Goal: Task Accomplishment & Management: Use online tool/utility

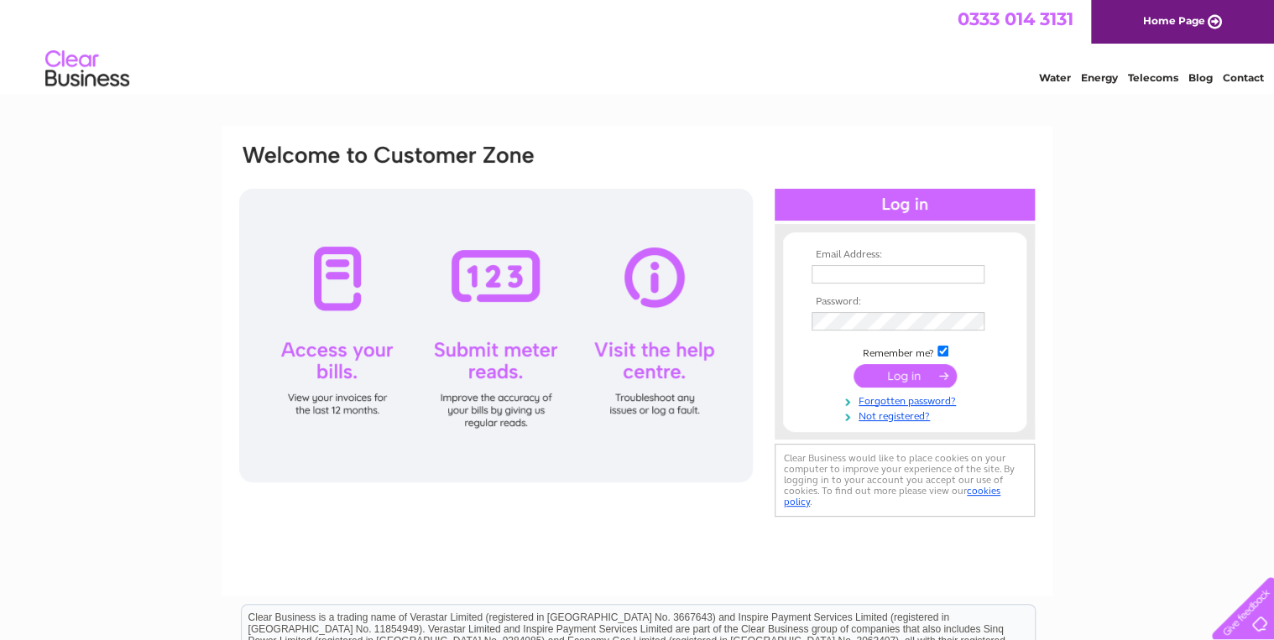
type input "oldsbosahan@aol.com"
click at [894, 378] on input "submit" at bounding box center [904, 375] width 103 height 23
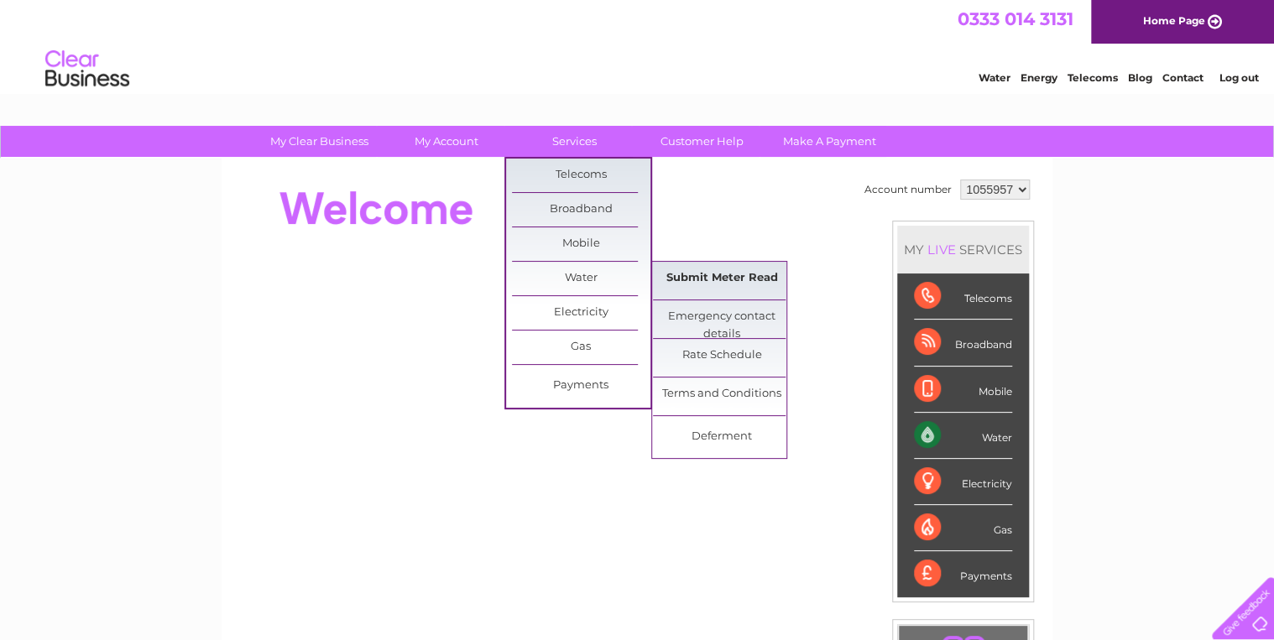
click at [715, 280] on link "Submit Meter Read" at bounding box center [722, 279] width 138 height 34
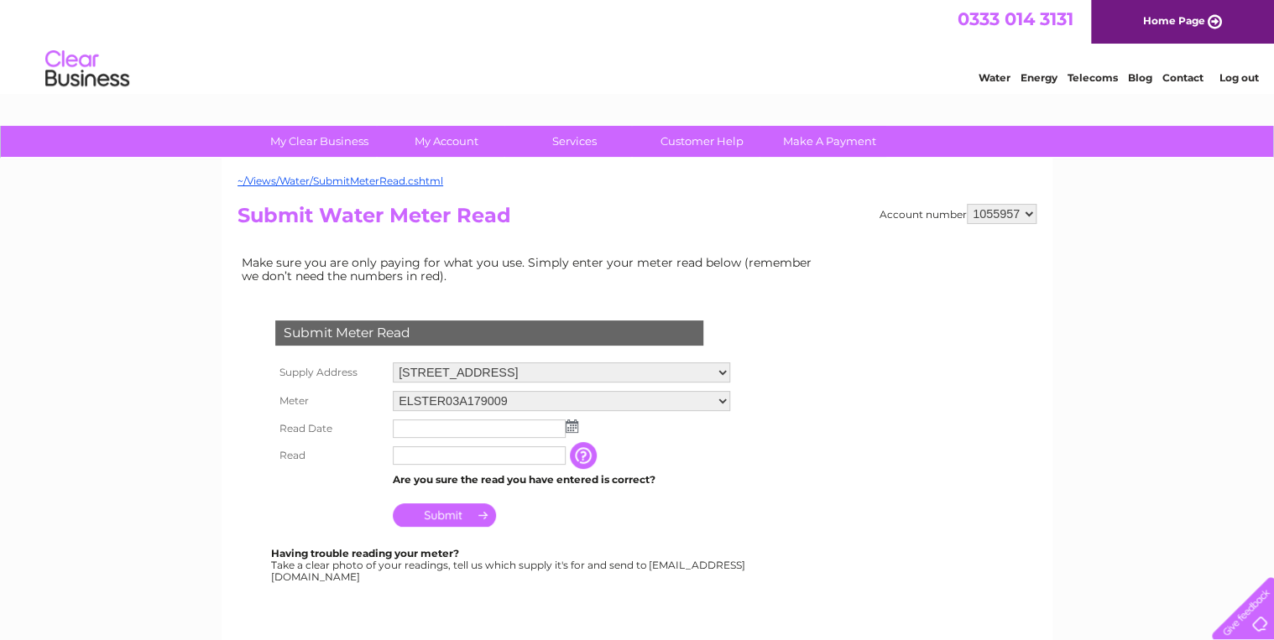
click at [571, 424] on img at bounding box center [572, 426] width 13 height 13
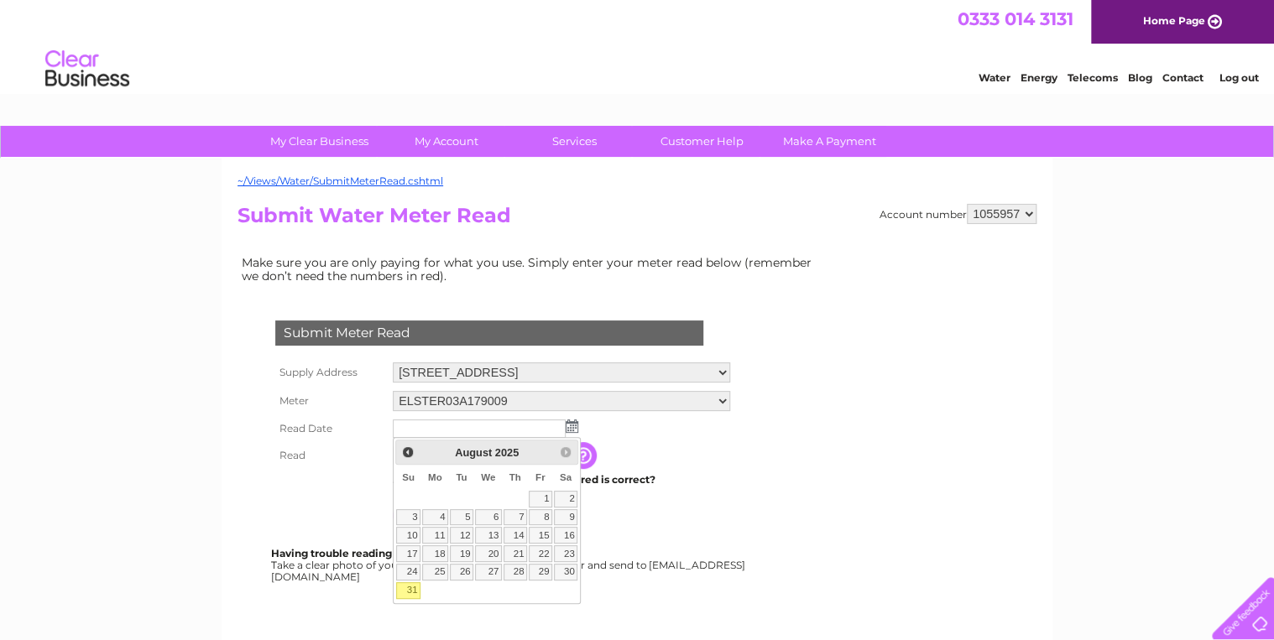
click at [413, 584] on link "31" at bounding box center [407, 590] width 23 height 17
type input "2025/08/31"
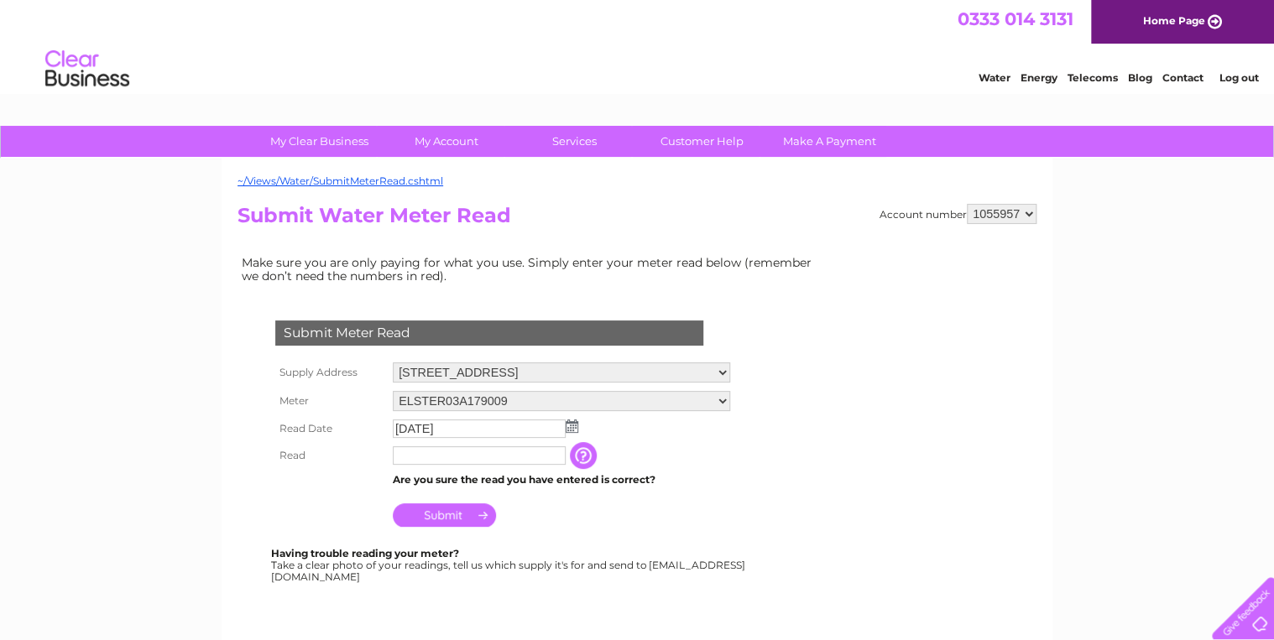
click at [411, 456] on input "text" at bounding box center [479, 455] width 173 height 18
type input "1512"
click at [628, 536] on div "Submit Meter Read Supply Address Bosahan Quarry, Trewardreva, Falmouth, TR11 5Q…" at bounding box center [492, 444] width 510 height 280
click at [441, 509] on input "Submit" at bounding box center [444, 514] width 103 height 23
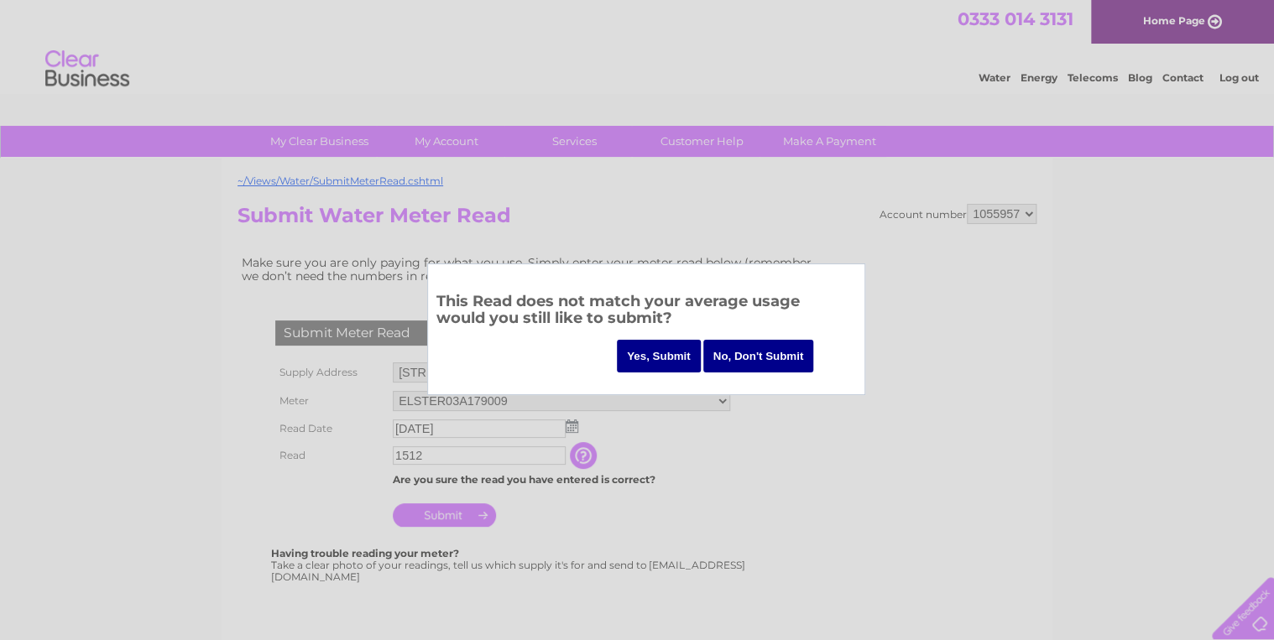
click at [664, 355] on input "Yes, Submit" at bounding box center [659, 356] width 84 height 33
